Goal: Navigation & Orientation: Find specific page/section

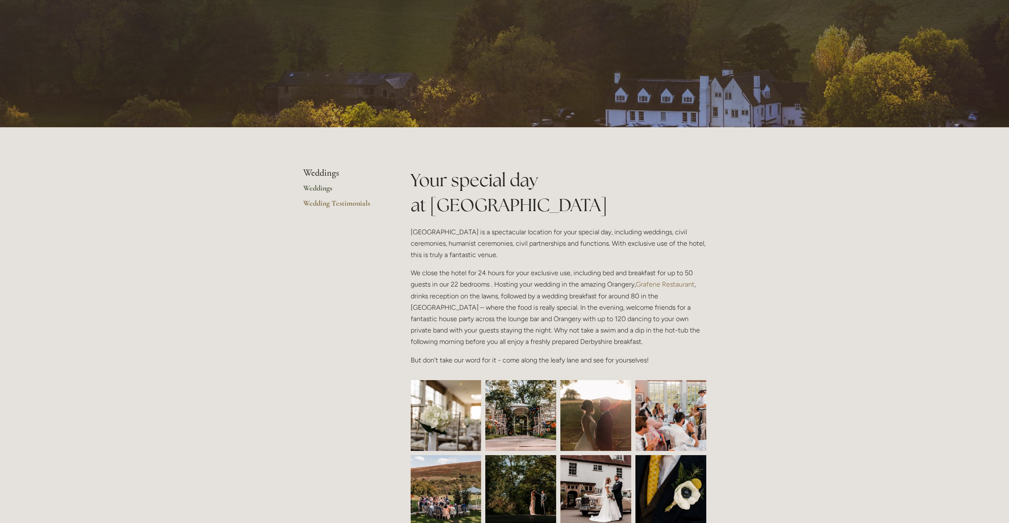
scroll to position [50, 0]
click at [655, 283] on link "Grafene Restaurant" at bounding box center [665, 284] width 59 height 8
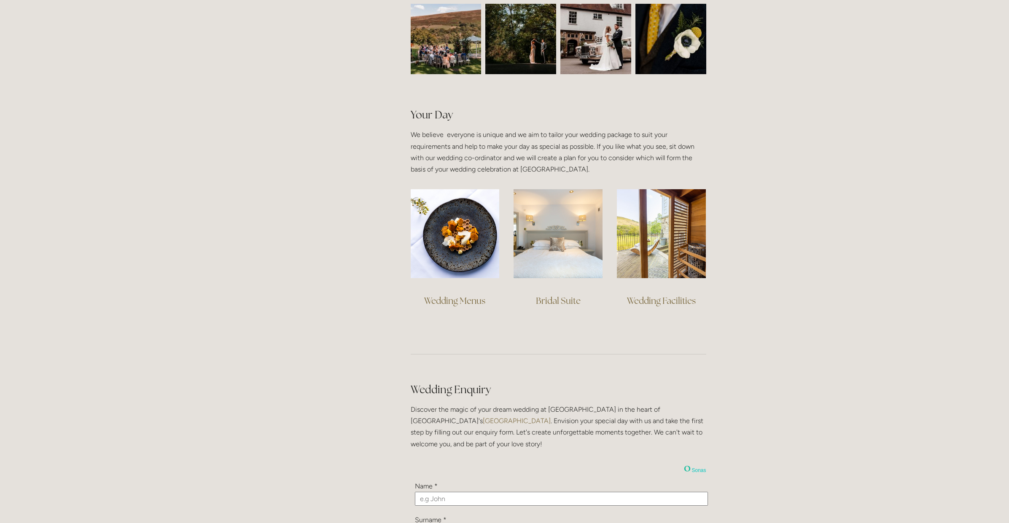
scroll to position [515, 0]
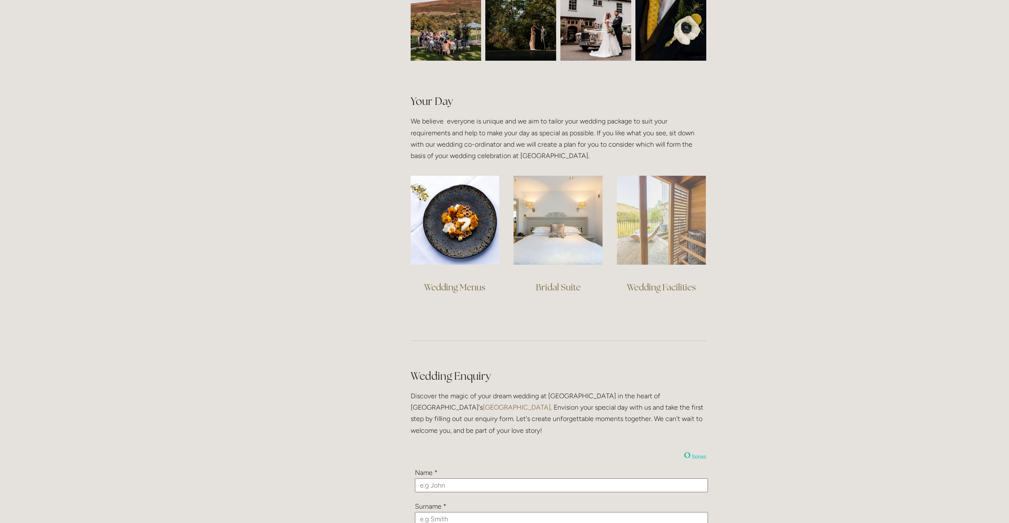
click at [663, 245] on img at bounding box center [661, 220] width 89 height 89
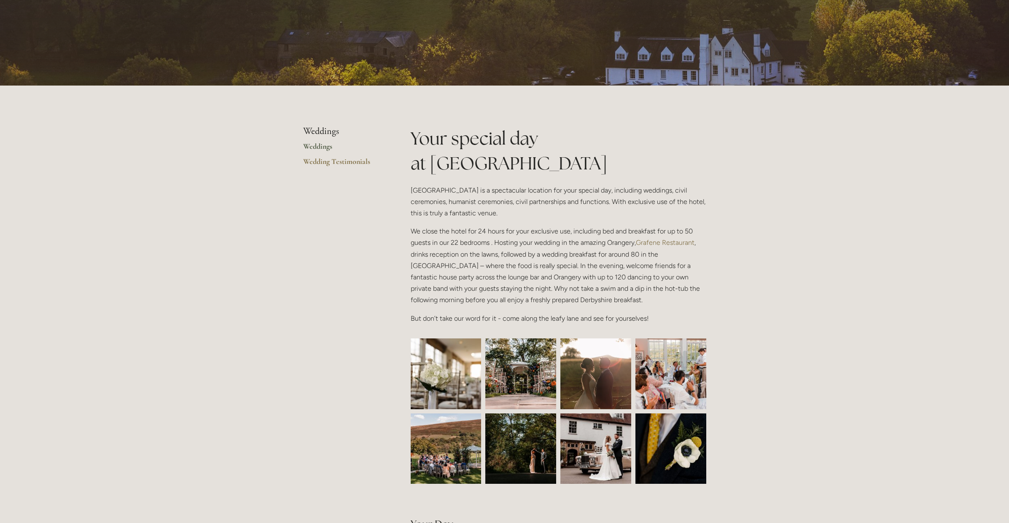
scroll to position [93, 0]
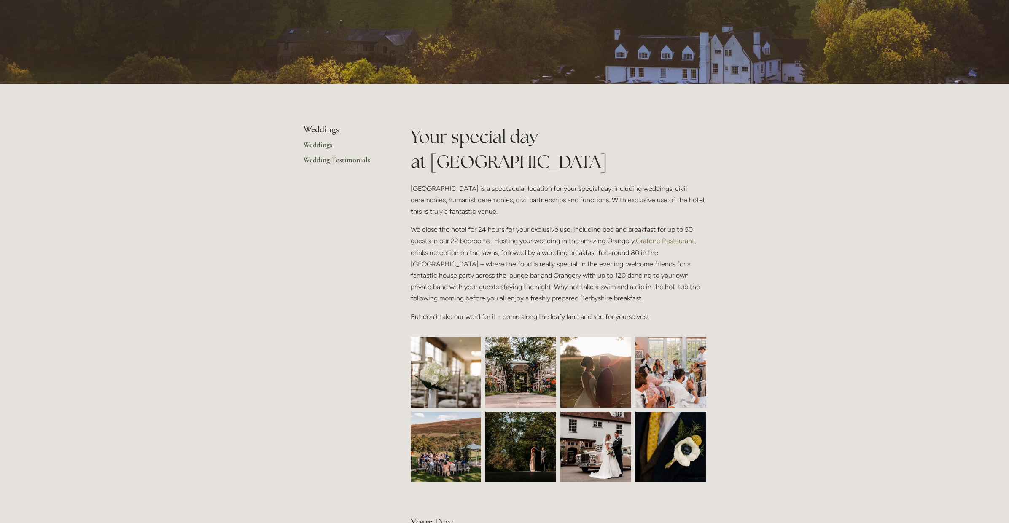
click at [321, 158] on link "Wedding Testimonials" at bounding box center [343, 162] width 81 height 15
